Goal: Task Accomplishment & Management: Manage account settings

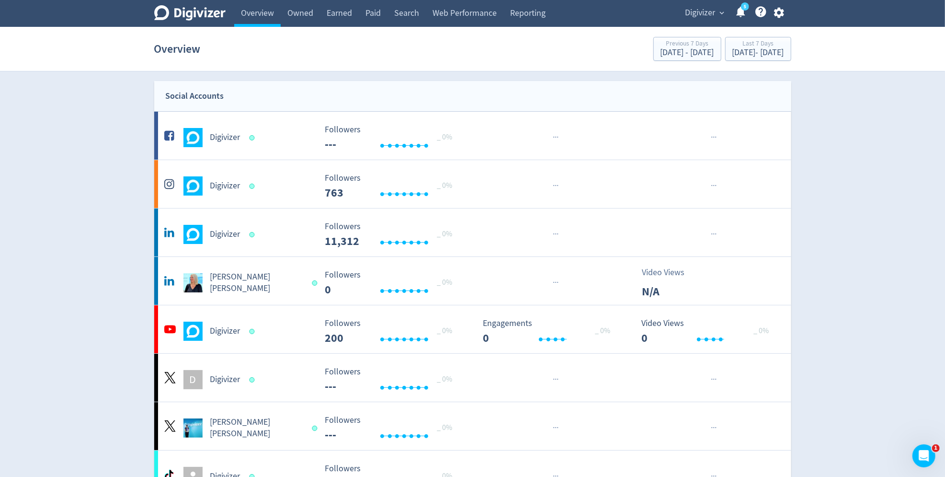
click at [776, 11] on icon "button" at bounding box center [779, 13] width 10 height 11
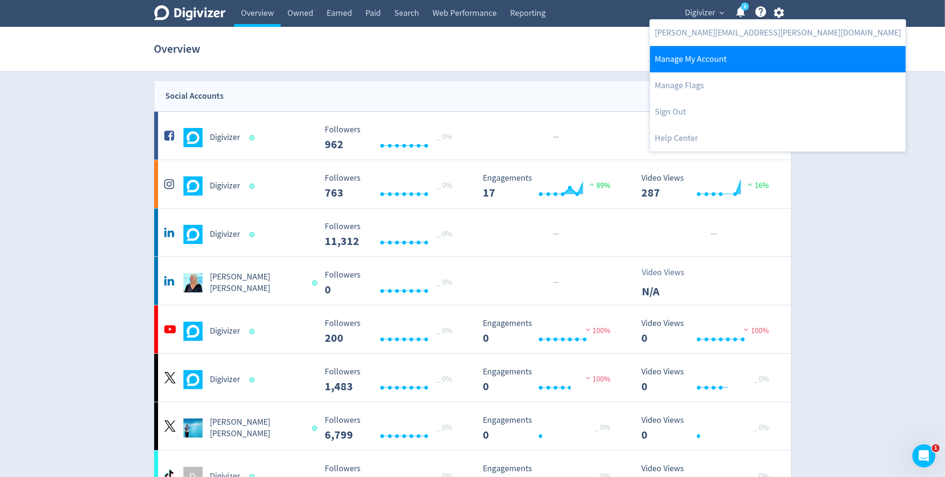
click at [746, 69] on link "Manage My Account" at bounding box center [778, 59] width 256 height 26
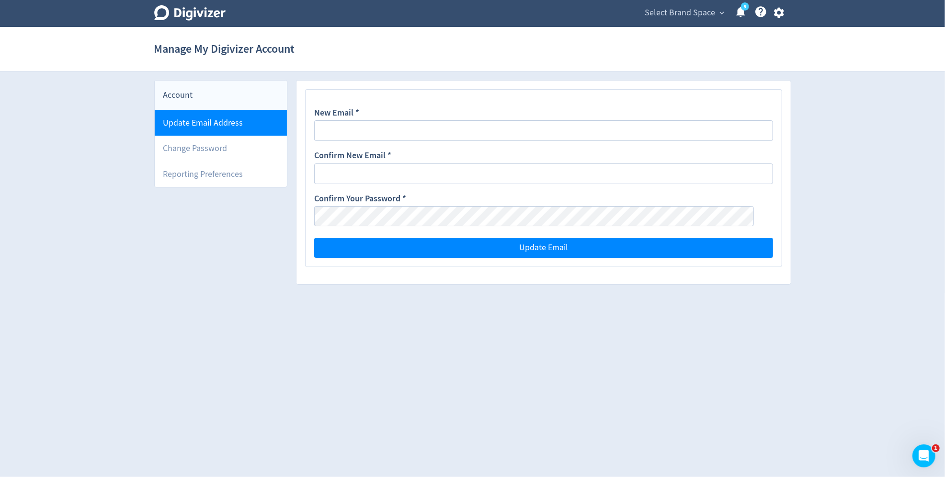
type input "[PERSON_NAME][EMAIL_ADDRESS][PERSON_NAME][DOMAIN_NAME]"
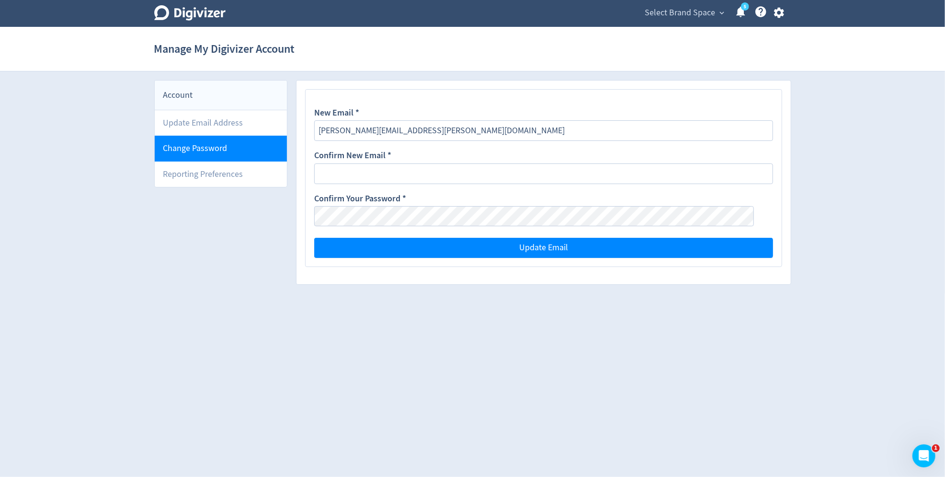
click at [223, 143] on li "Change Password" at bounding box center [221, 148] width 133 height 25
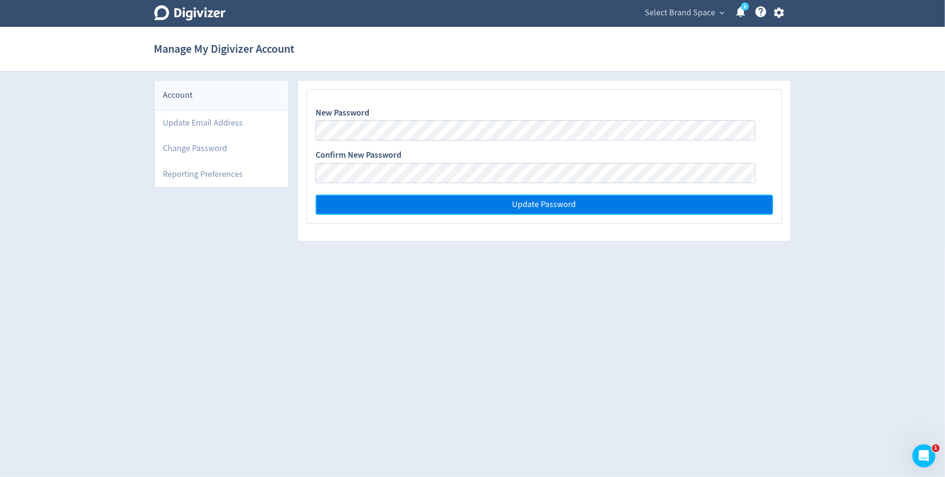
click at [607, 201] on button "Update Password" at bounding box center [544, 204] width 457 height 20
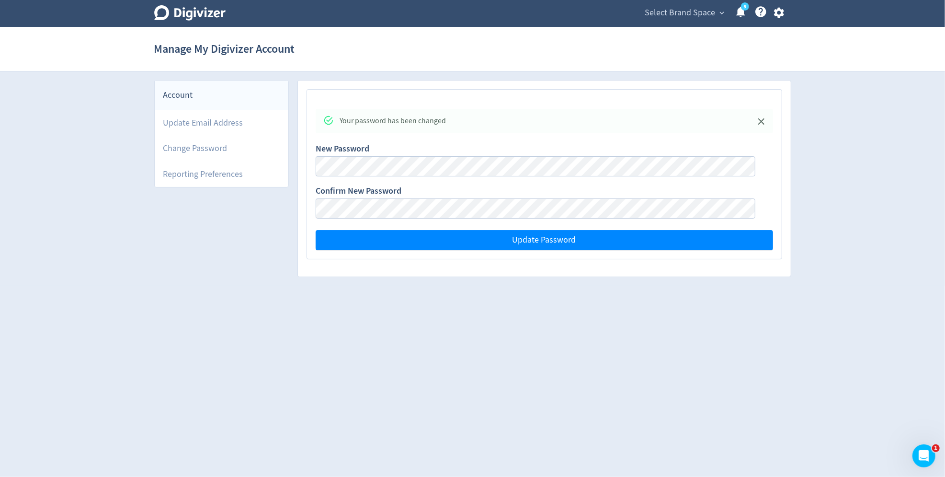
click at [783, 11] on icon "button" at bounding box center [779, 13] width 10 height 11
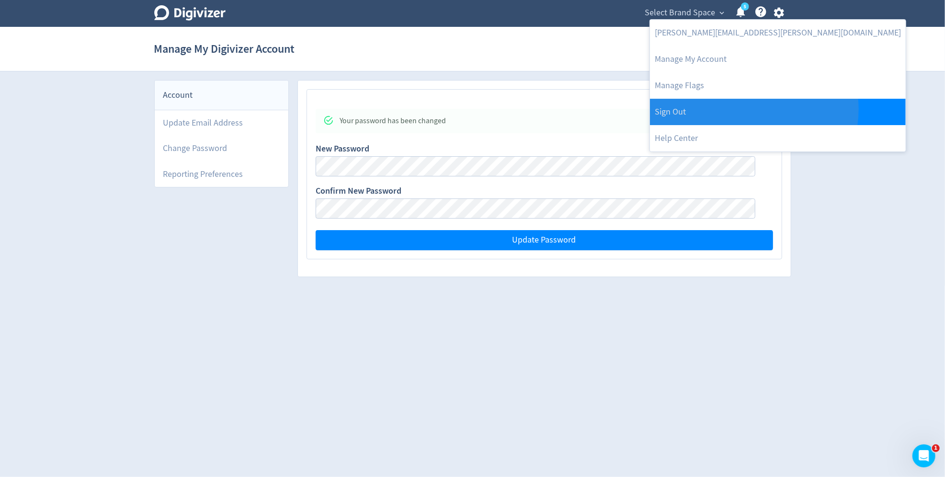
click at [753, 109] on link "Sign Out" at bounding box center [778, 112] width 256 height 26
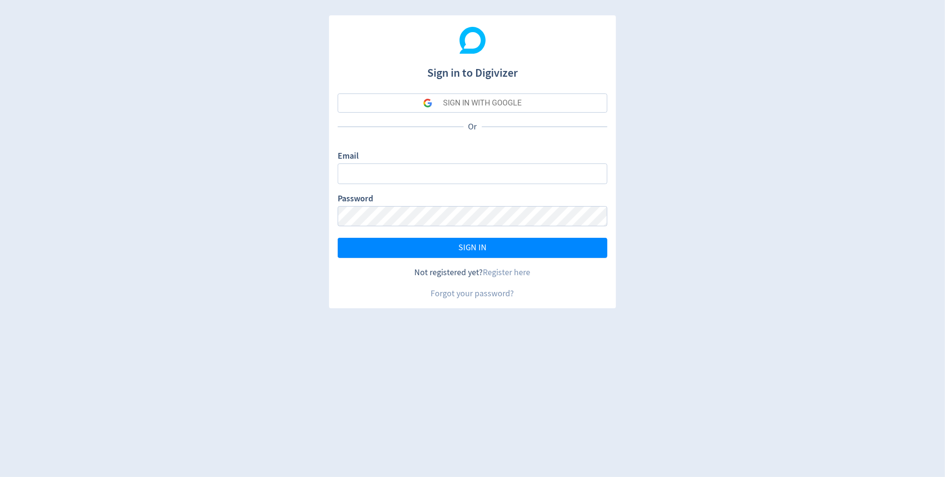
type input "[PERSON_NAME][EMAIL_ADDRESS][PERSON_NAME][DOMAIN_NAME]"
